Goal: Find specific page/section: Find specific page/section

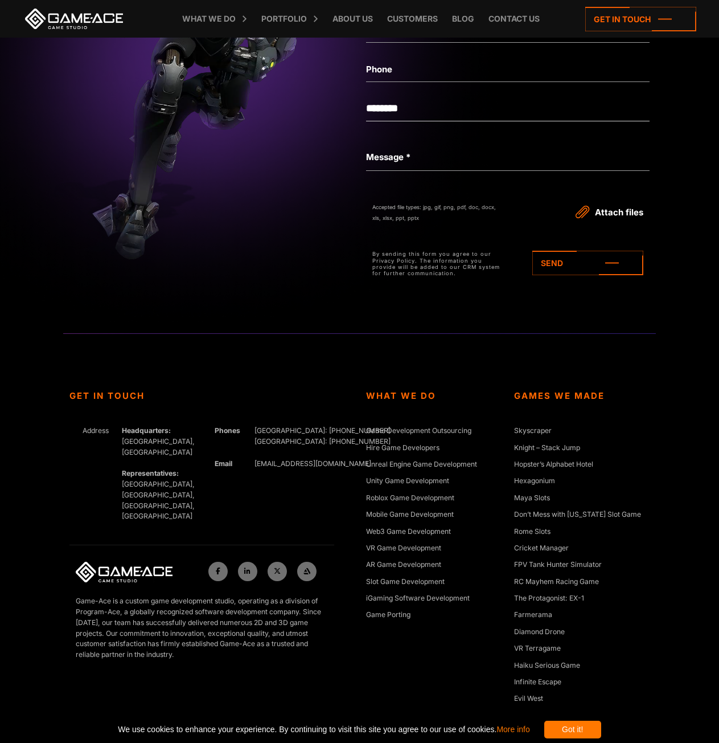
scroll to position [5218, 0]
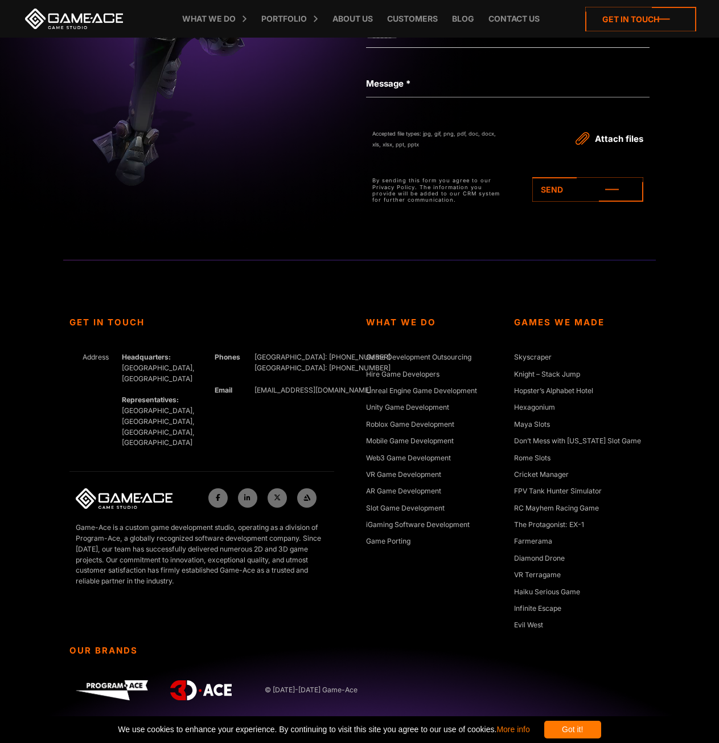
click at [606, 19] on icon at bounding box center [641, 19] width 111 height 24
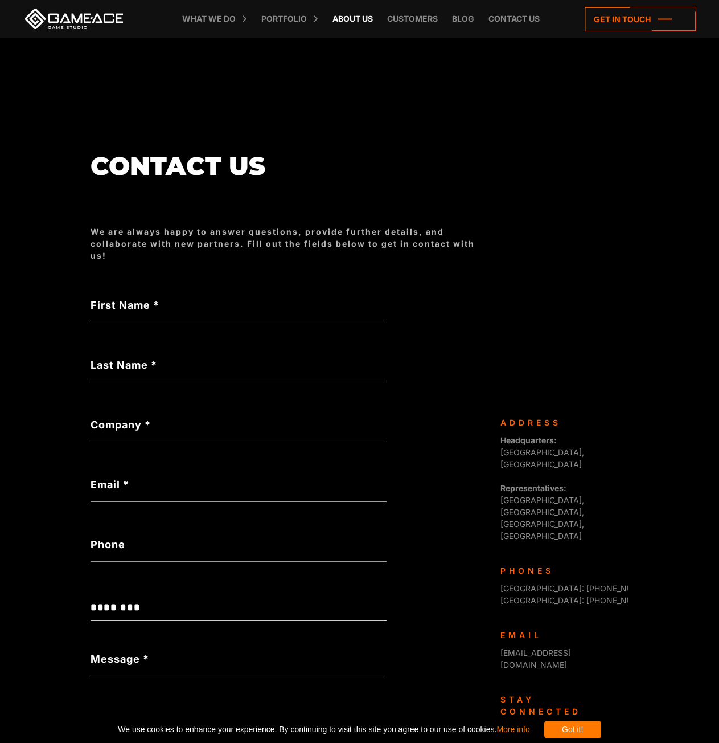
click at [365, 21] on link "About Us" at bounding box center [353, 19] width 52 height 38
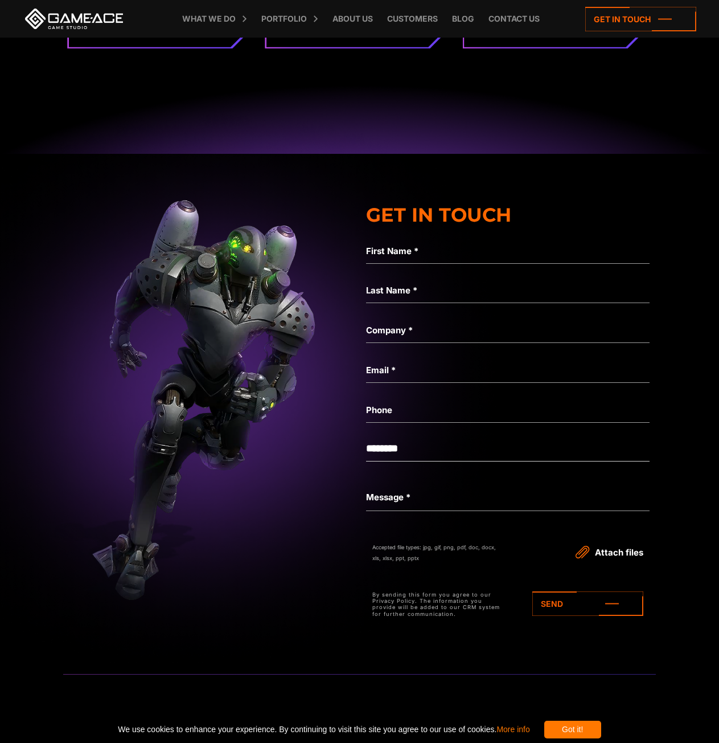
scroll to position [3573, 0]
